Goal: Information Seeking & Learning: Learn about a topic

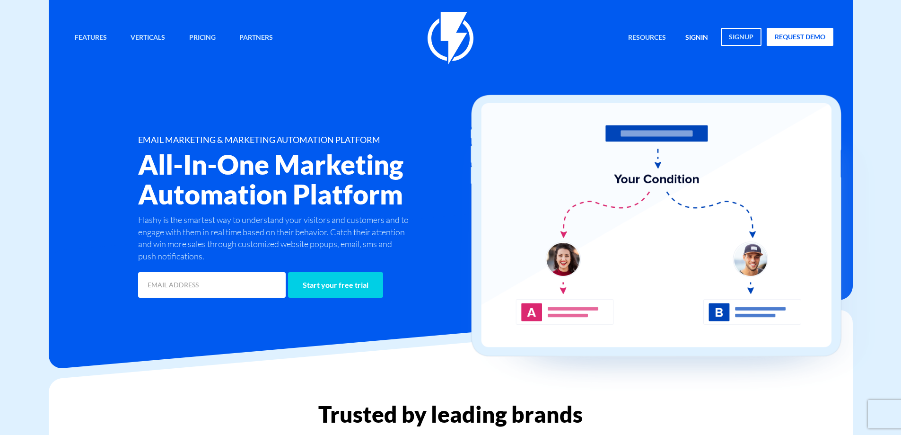
click at [689, 39] on link "signin" at bounding box center [696, 38] width 37 height 20
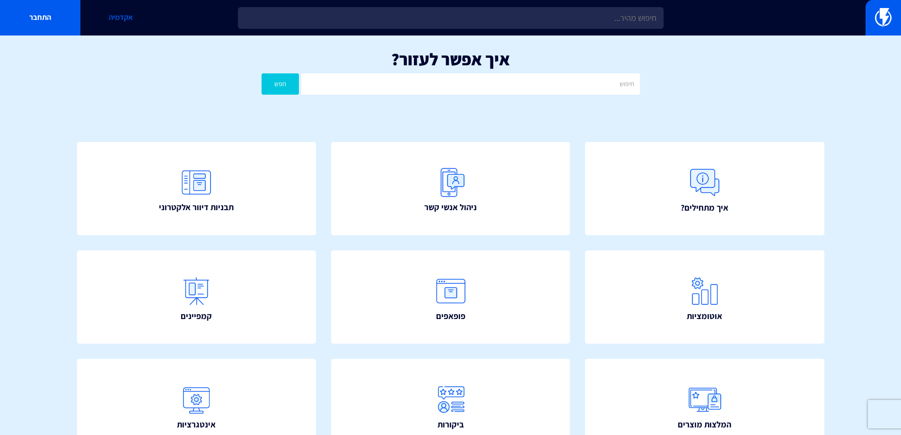
click at [110, 19] on link "אקדמיה" at bounding box center [120, 17] width 80 height 35
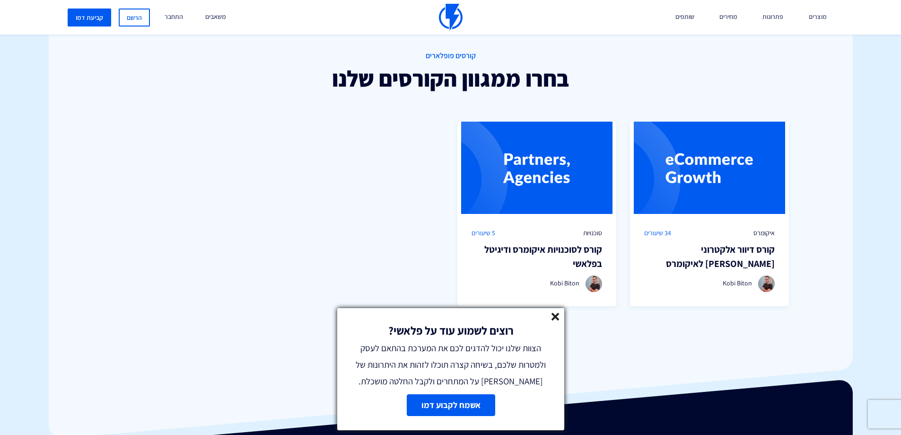
scroll to position [675, 0]
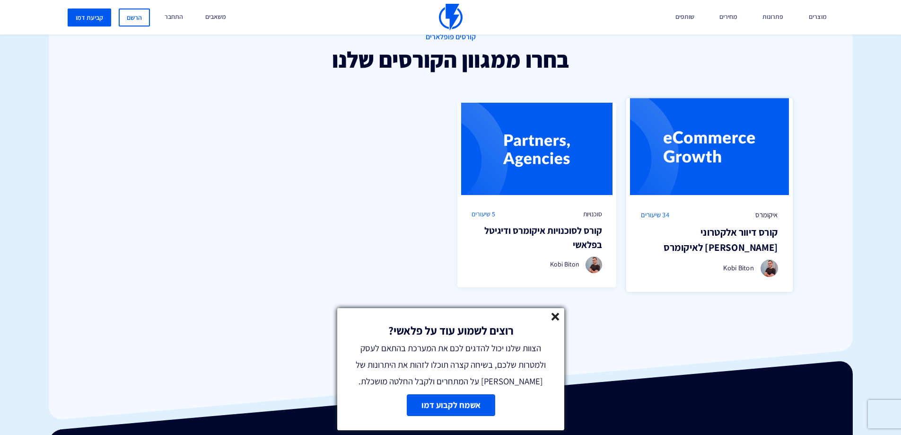
click at [686, 163] on img at bounding box center [709, 146] width 167 height 97
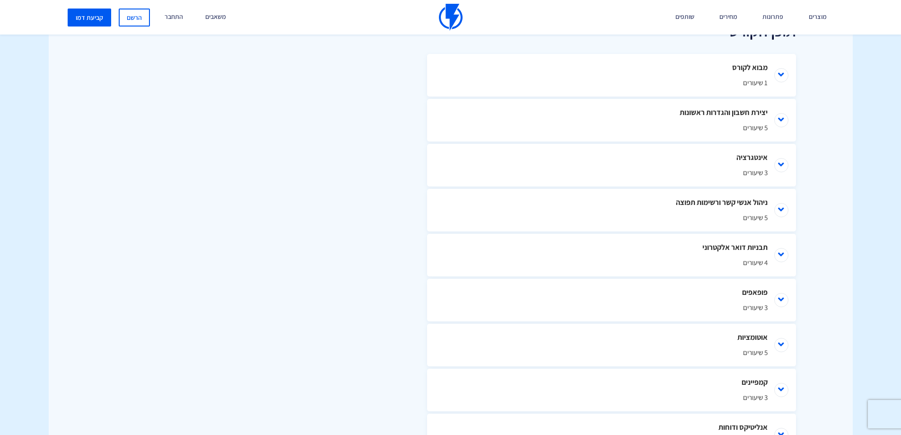
scroll to position [474, 0]
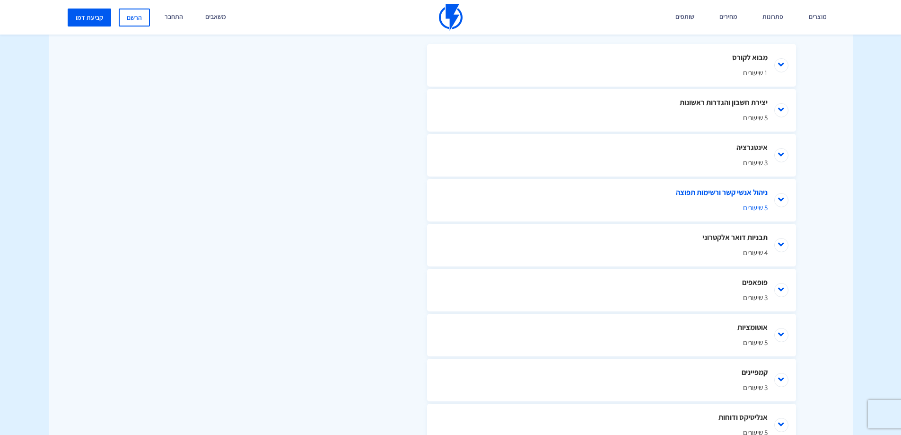
click at [725, 193] on li "ניהול אנשי קשר ורשימות תפוצה 5 שיעורים" at bounding box center [611, 200] width 369 height 43
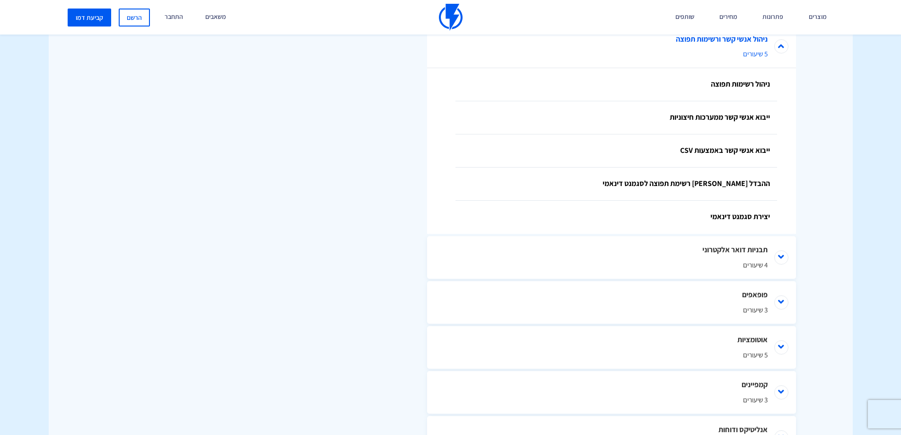
scroll to position [640, 0]
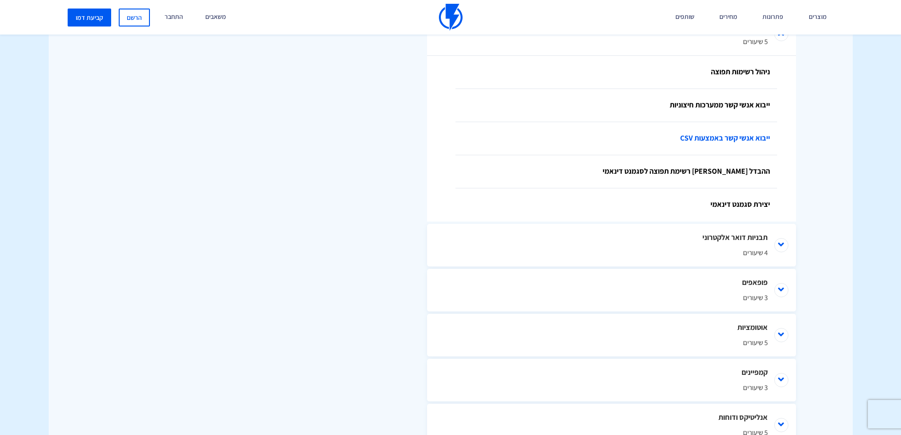
click at [713, 139] on link "ייבוא אנשי קשר באמצעות CSV" at bounding box center [616, 138] width 322 height 33
